Goal: Information Seeking & Learning: Learn about a topic

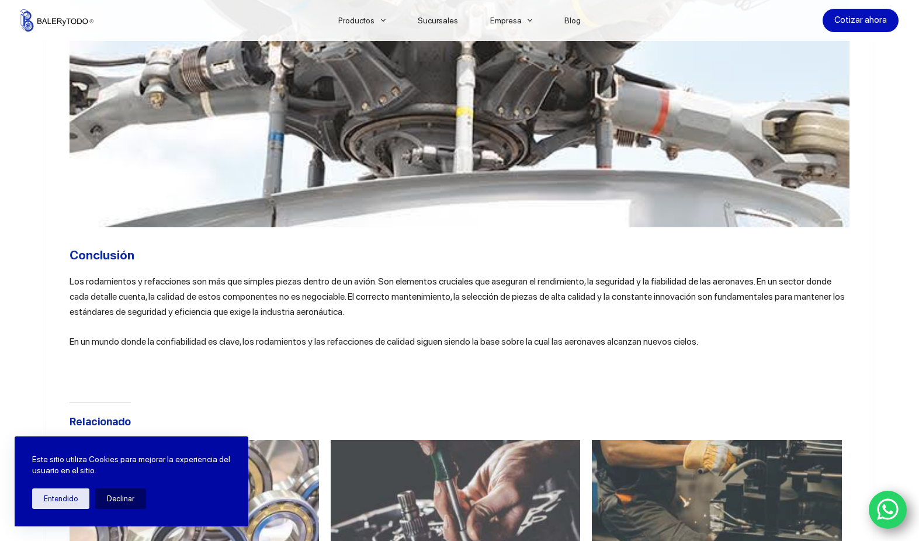
scroll to position [2570, 0]
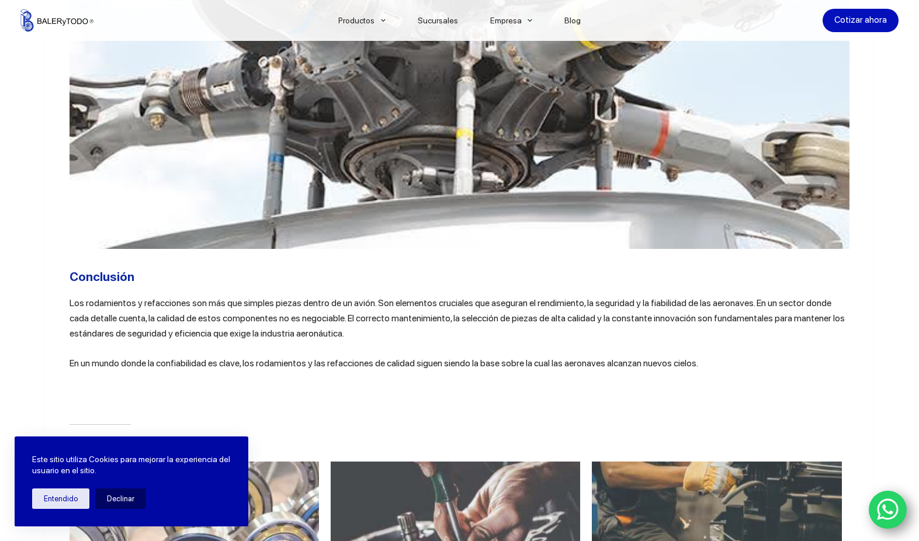
click at [162, 300] on span "Los rodamientos y refacciones son más que simples piezas dentro de un avión. So…" at bounding box center [456, 318] width 775 height 42
click at [378, 298] on span "Los rodamientos y refacciones son más que simples piezas dentro de un avión. So…" at bounding box center [456, 318] width 775 height 42
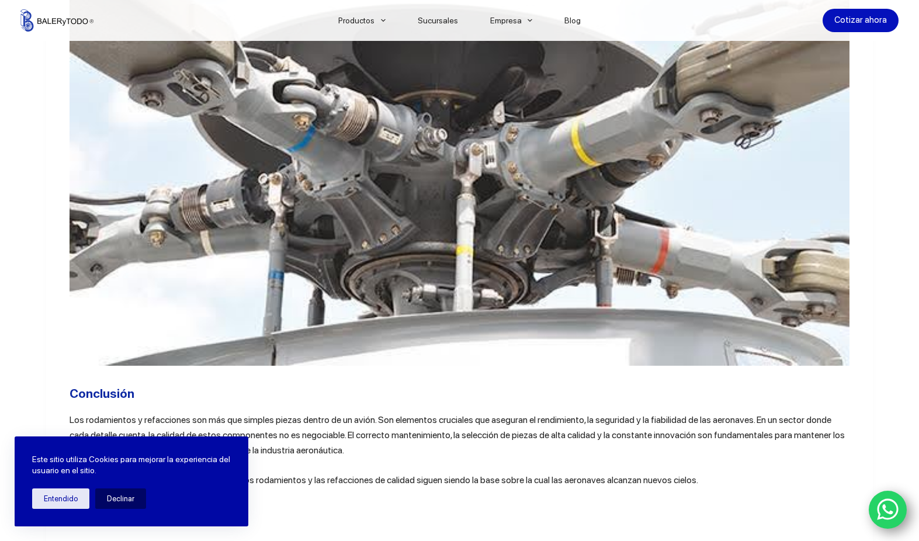
scroll to position [2394, 0]
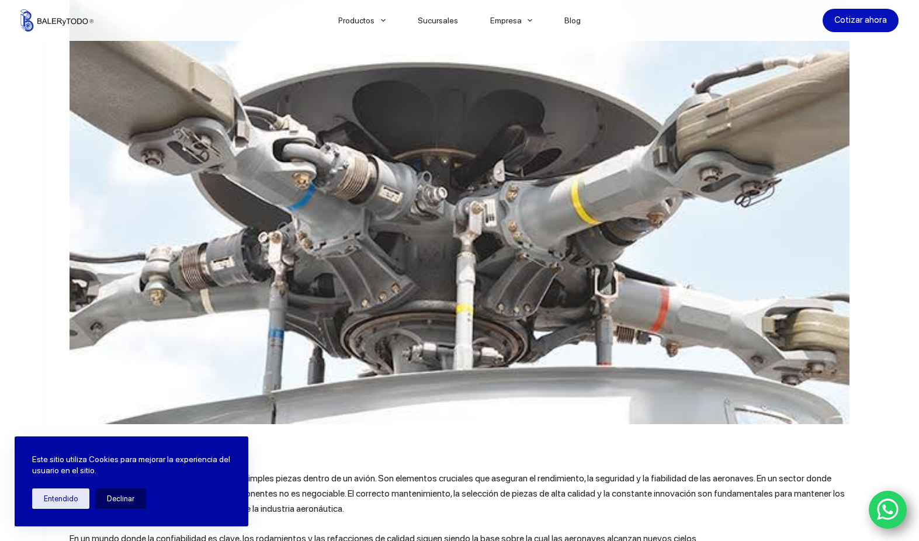
click at [437, 203] on img at bounding box center [459, 204] width 780 height 439
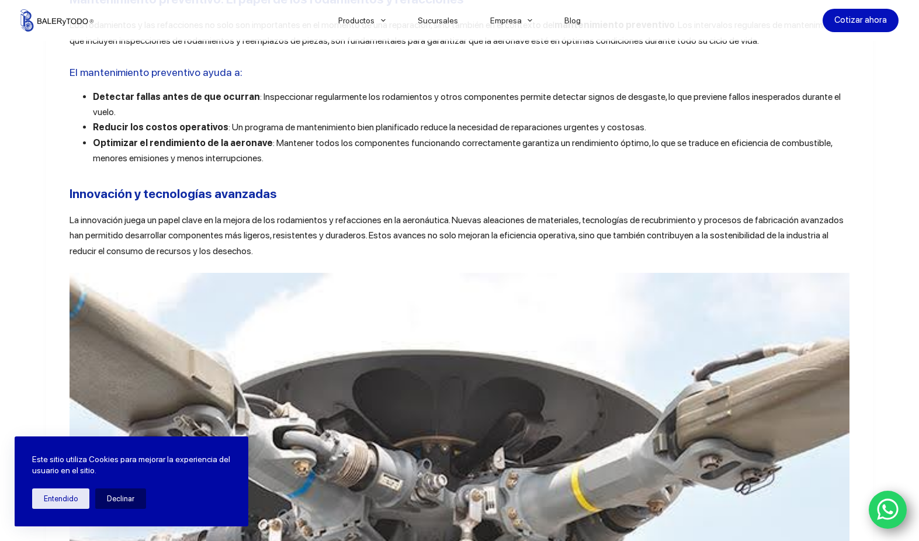
scroll to position [2102, 0]
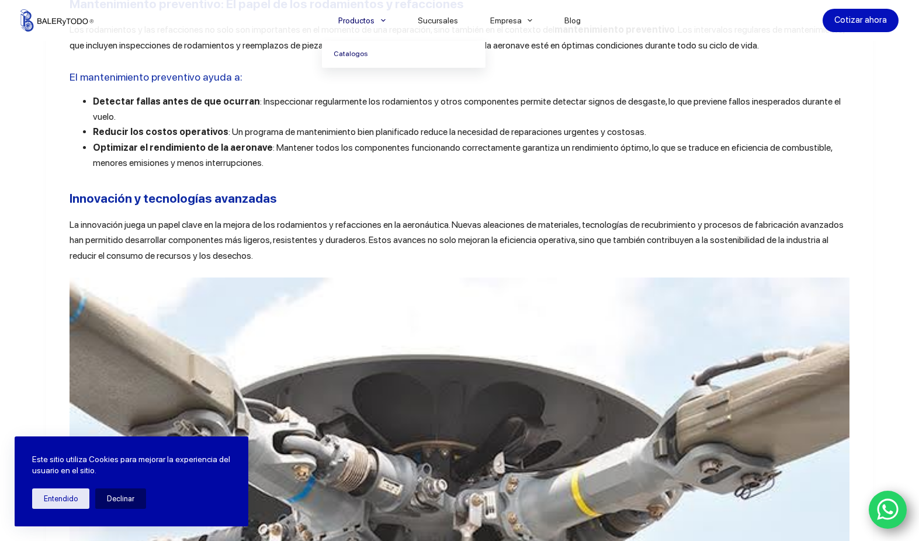
click at [357, 57] on link "Catalogos" at bounding box center [404, 54] width 164 height 27
click at [352, 53] on link "Catalogos" at bounding box center [404, 54] width 164 height 27
click at [94, 83] on span "El mantenimiento preventivo ayuda a:" at bounding box center [155, 77] width 173 height 12
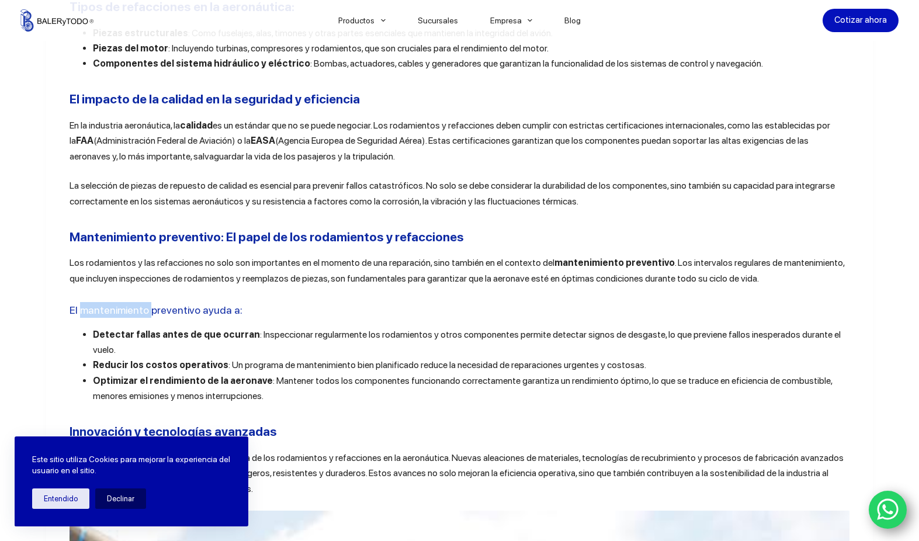
scroll to position [1869, 0]
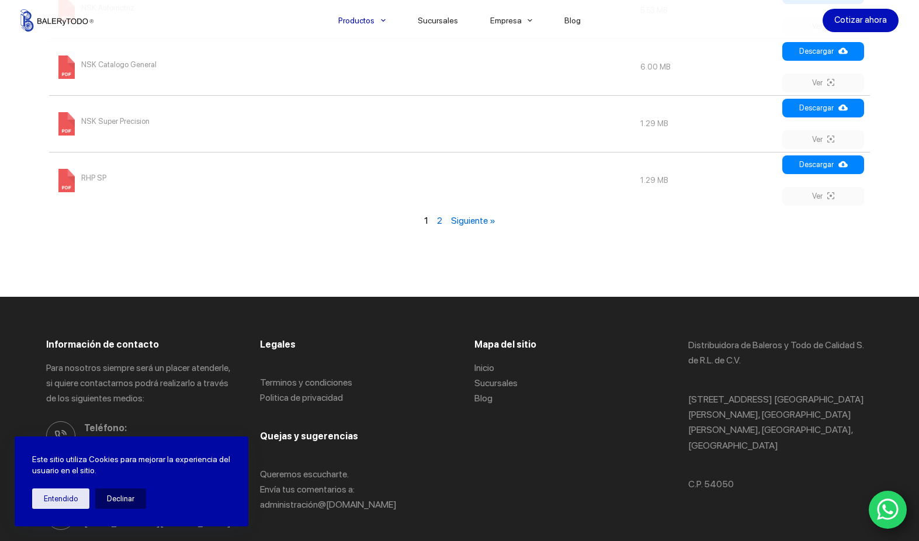
scroll to position [1518, 0]
